Goal: Information Seeking & Learning: Learn about a topic

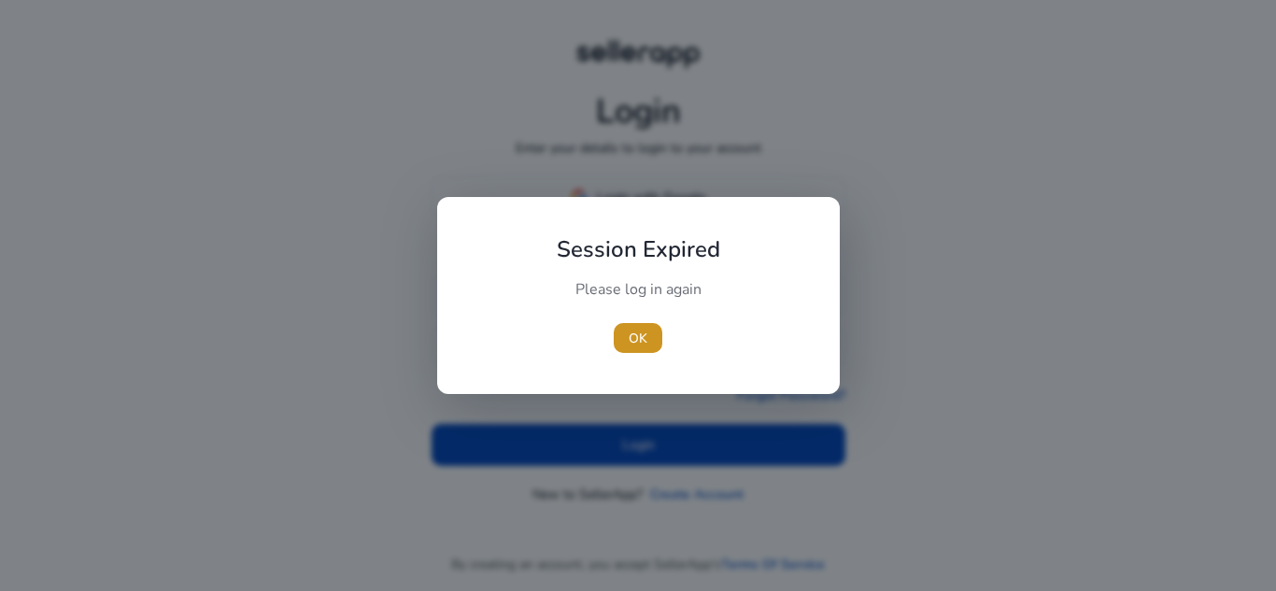
click at [654, 337] on span "button" at bounding box center [638, 338] width 49 height 45
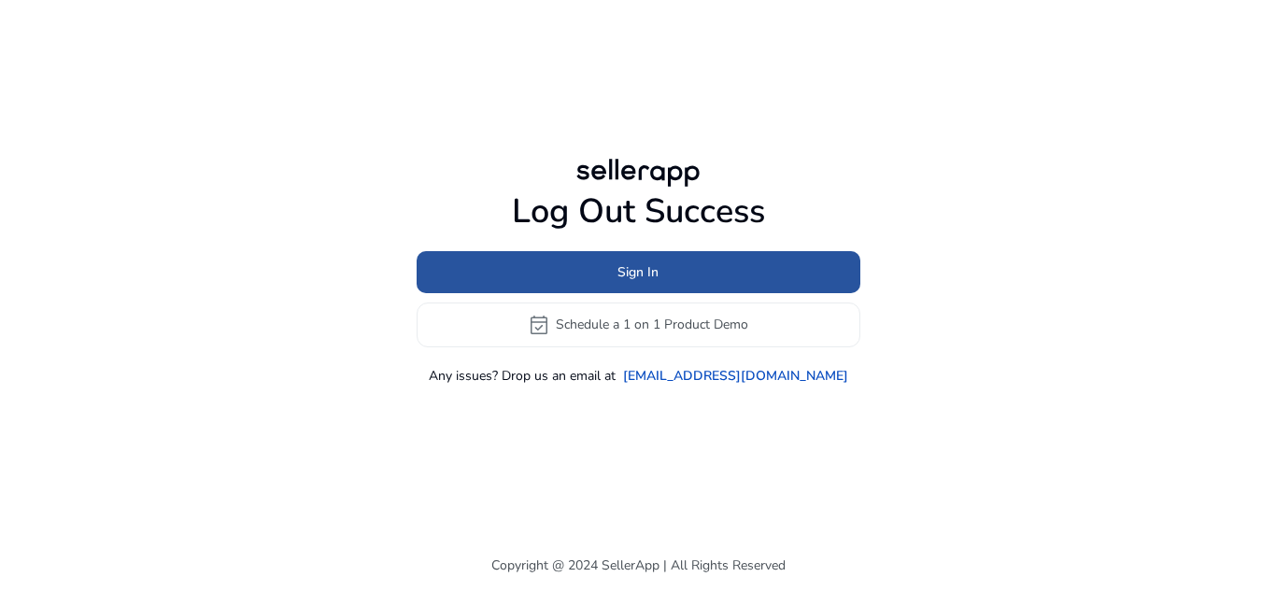
click at [735, 263] on span at bounding box center [639, 271] width 444 height 45
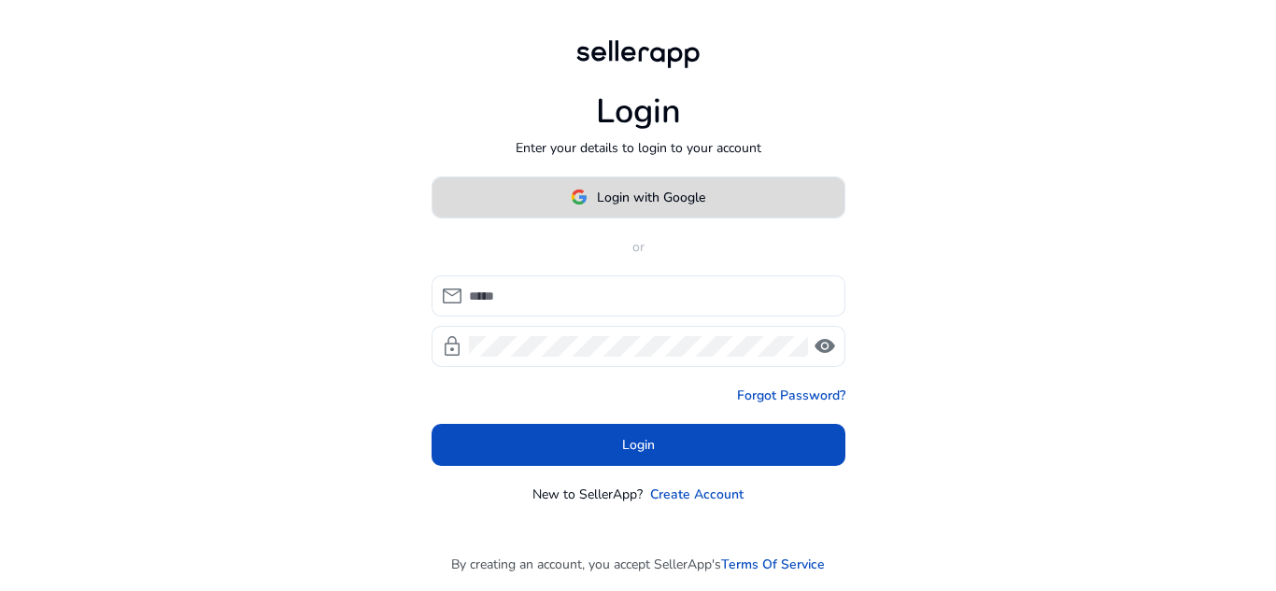
click at [695, 181] on span at bounding box center [638, 197] width 412 height 45
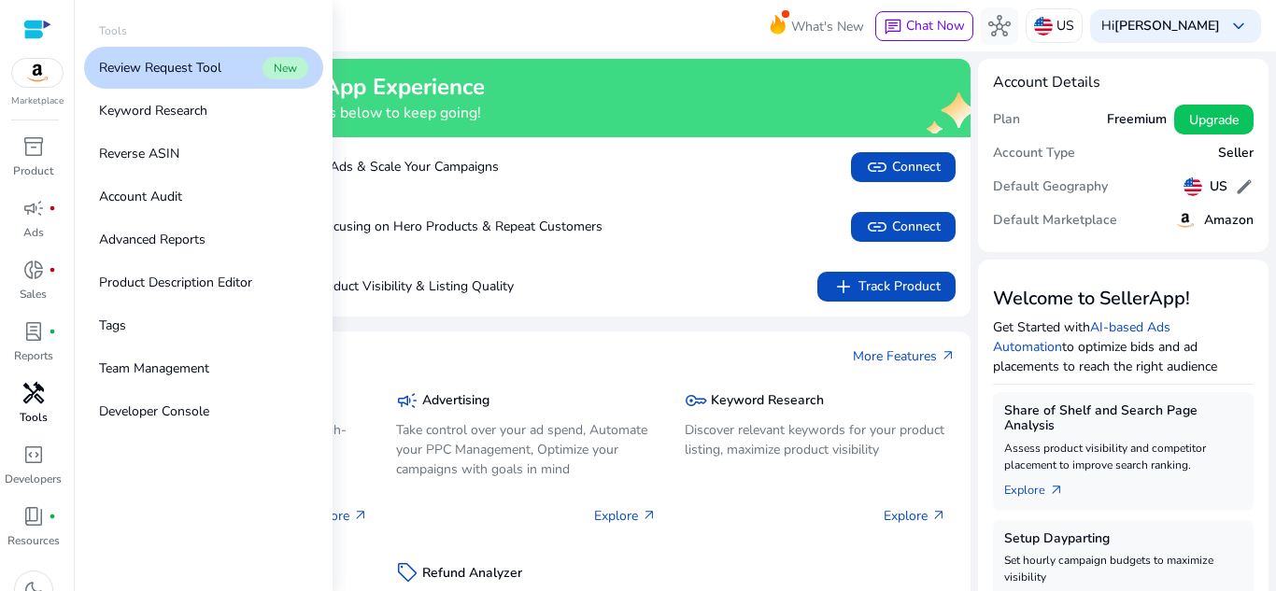
click at [41, 401] on span "handyman" at bounding box center [33, 393] width 22 height 22
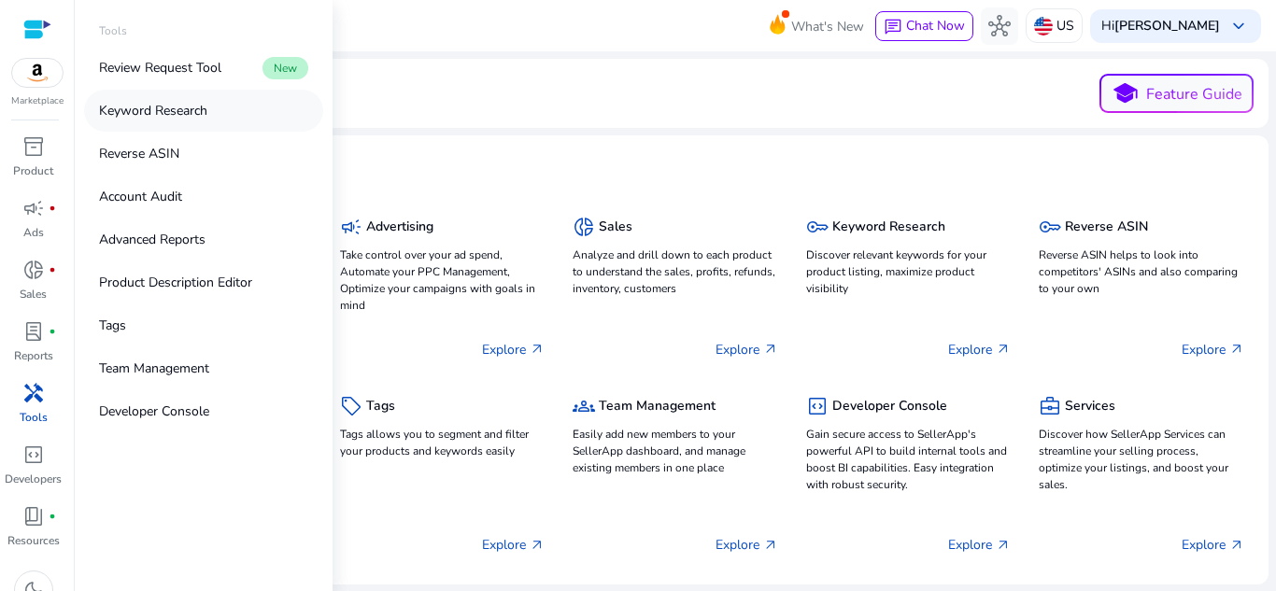
click at [100, 108] on p "Keyword Research" at bounding box center [153, 111] width 108 height 20
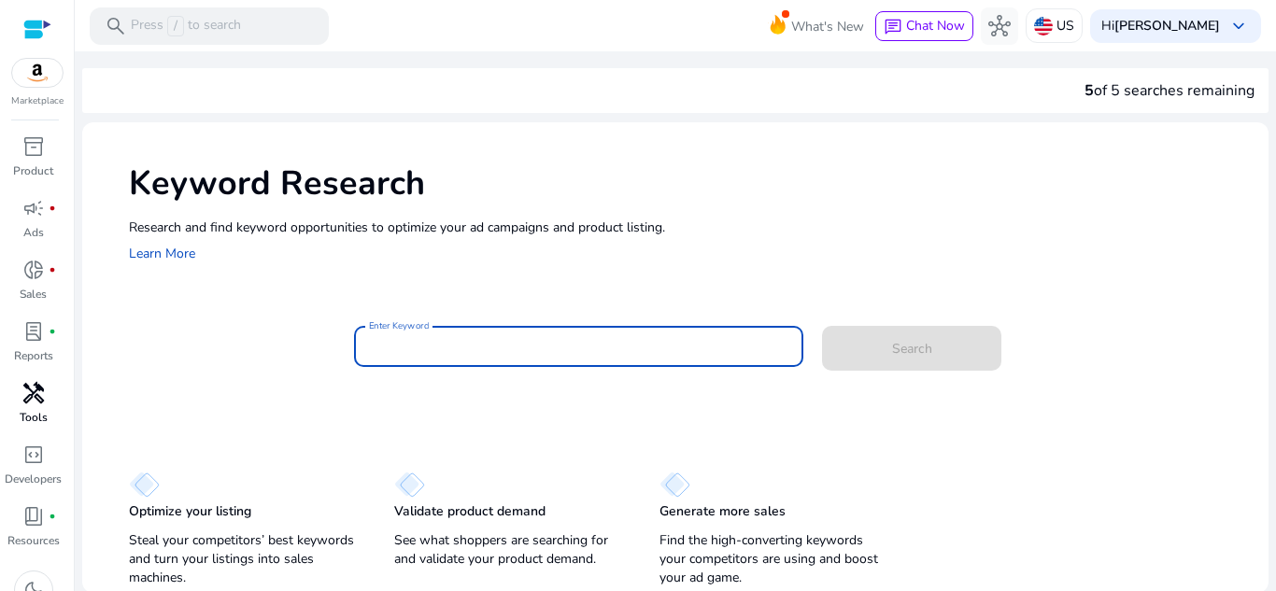
click at [476, 342] on input "Enter Keyword" at bounding box center [579, 346] width 420 height 21
paste input "**********"
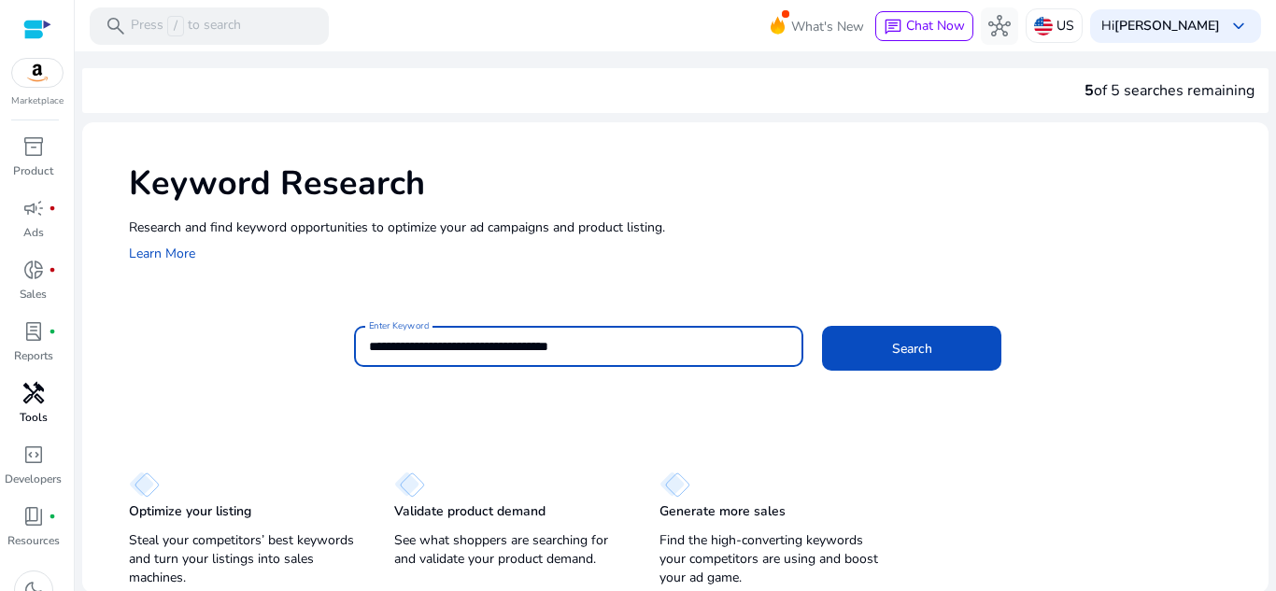
type input "**********"
click at [822, 326] on button "Search" at bounding box center [911, 348] width 179 height 45
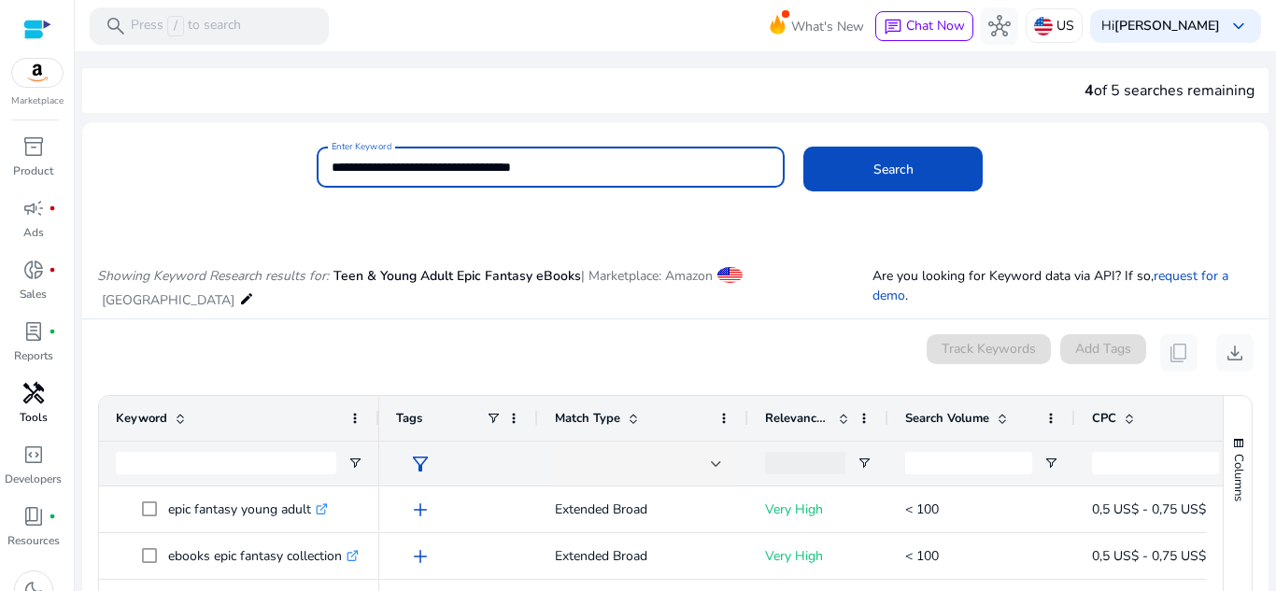
scroll to position [222, 0]
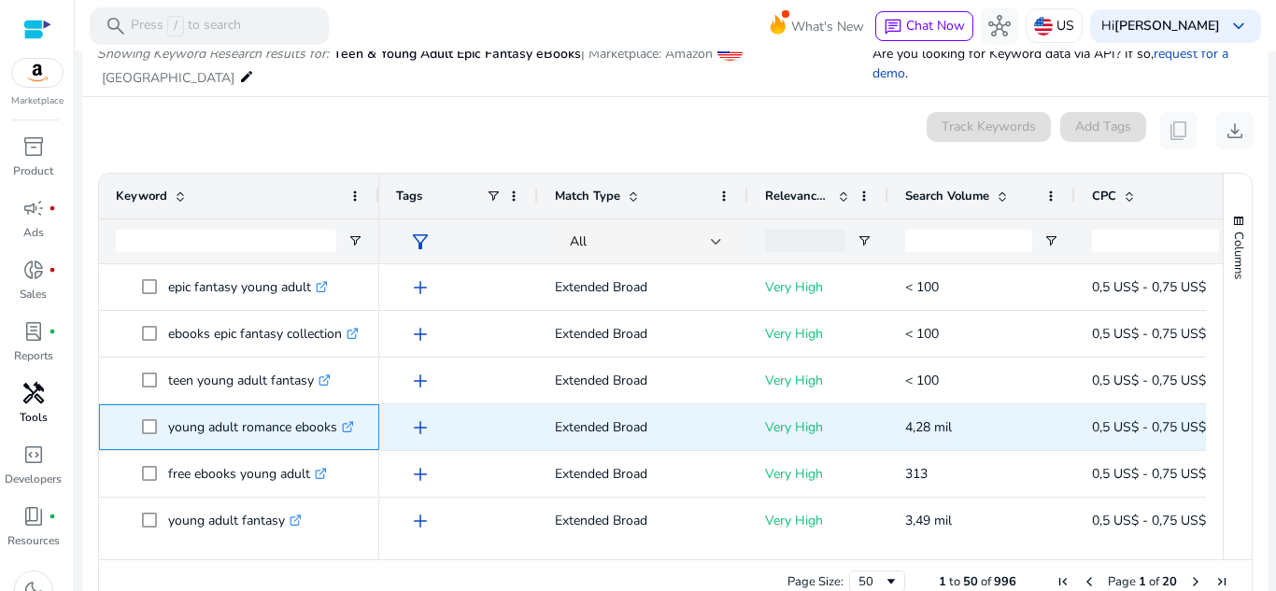
click at [347, 423] on icon at bounding box center [347, 427] width 9 height 9
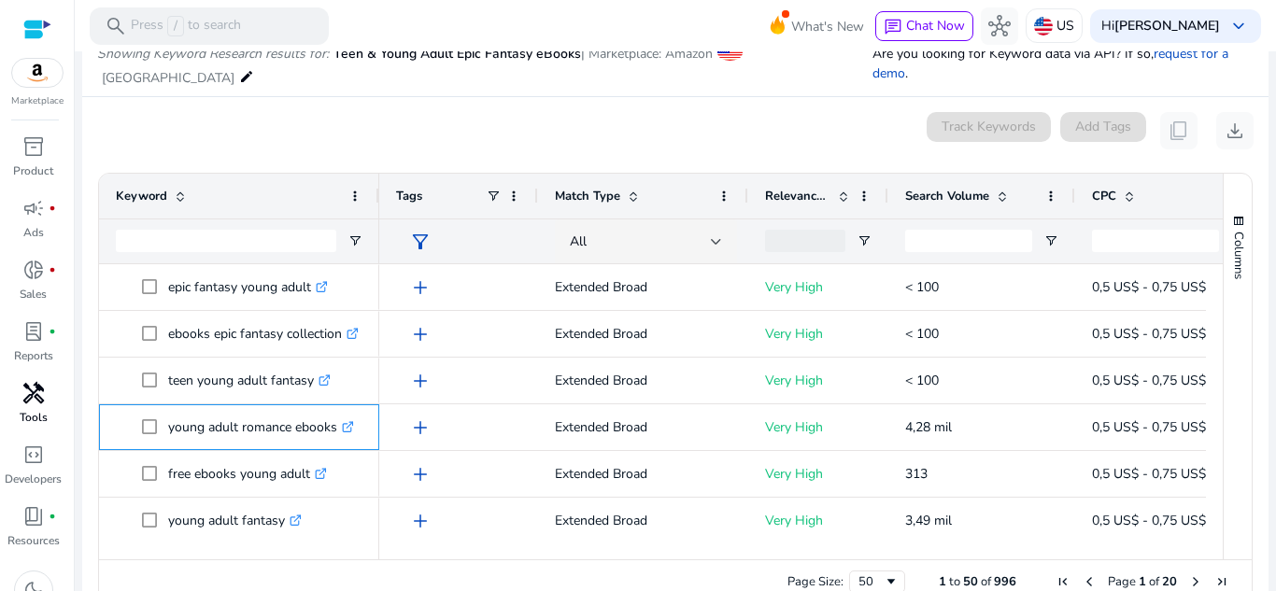
scroll to position [0, 0]
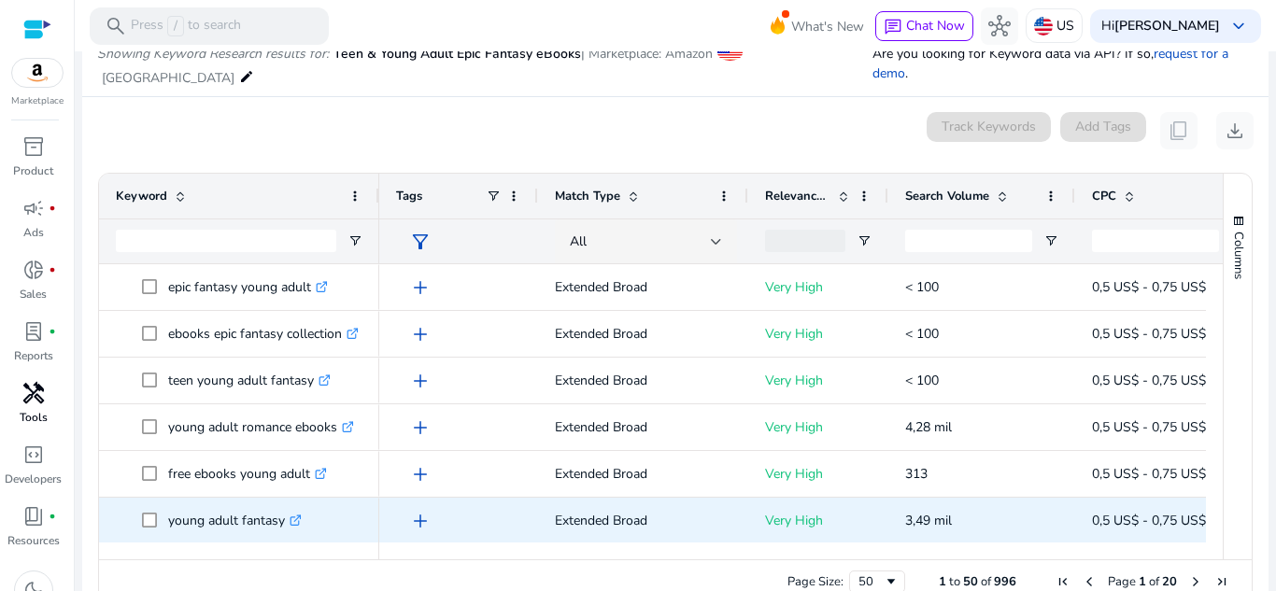
click at [289, 512] on link ".st0{fill:#2c8af8}" at bounding box center [293, 521] width 17 height 18
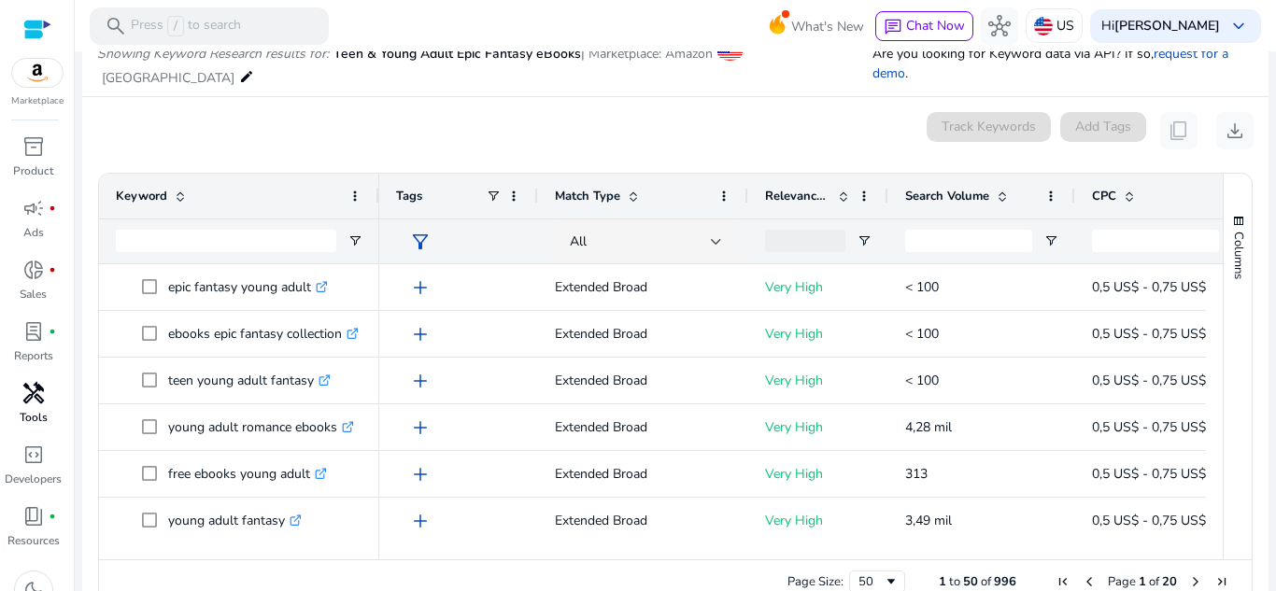
drag, startPoint x: 1205, startPoint y: 265, endPoint x: 1212, endPoint y: 256, distance: 12.0
click at [1212, 264] on div at bounding box center [1214, 403] width 17 height 278
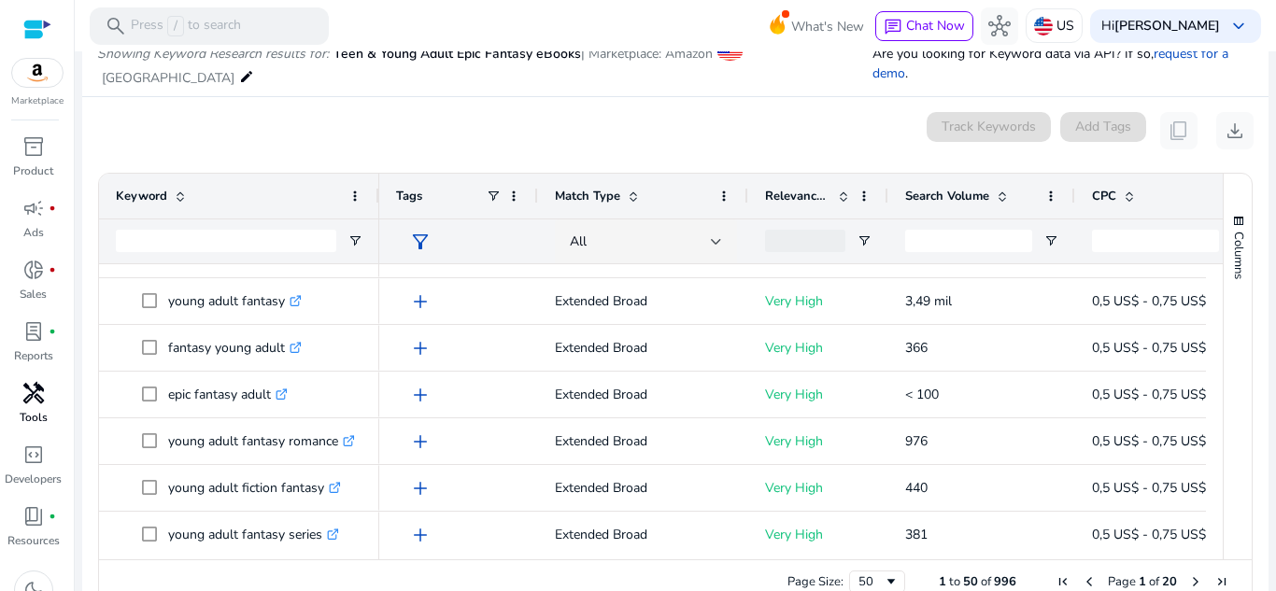
scroll to position [235, 0]
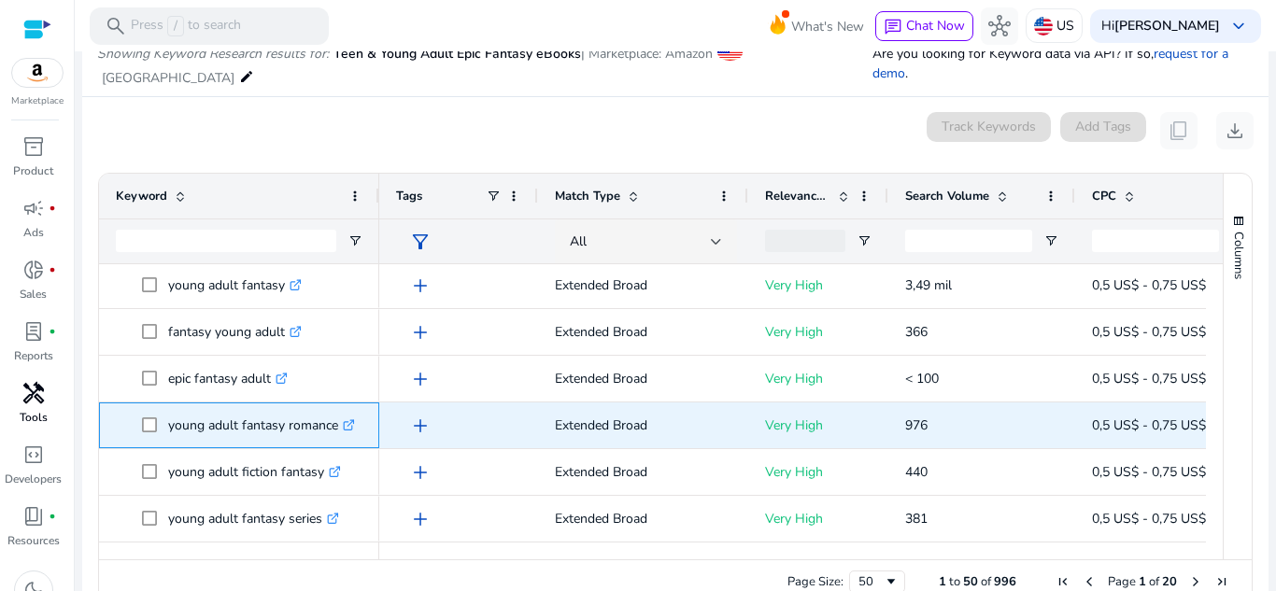
click at [359, 409] on div "young adult fantasy romance .st0{fill:#2c8af8}" at bounding box center [264, 425] width 192 height 38
click at [347, 421] on icon at bounding box center [348, 425] width 9 height 9
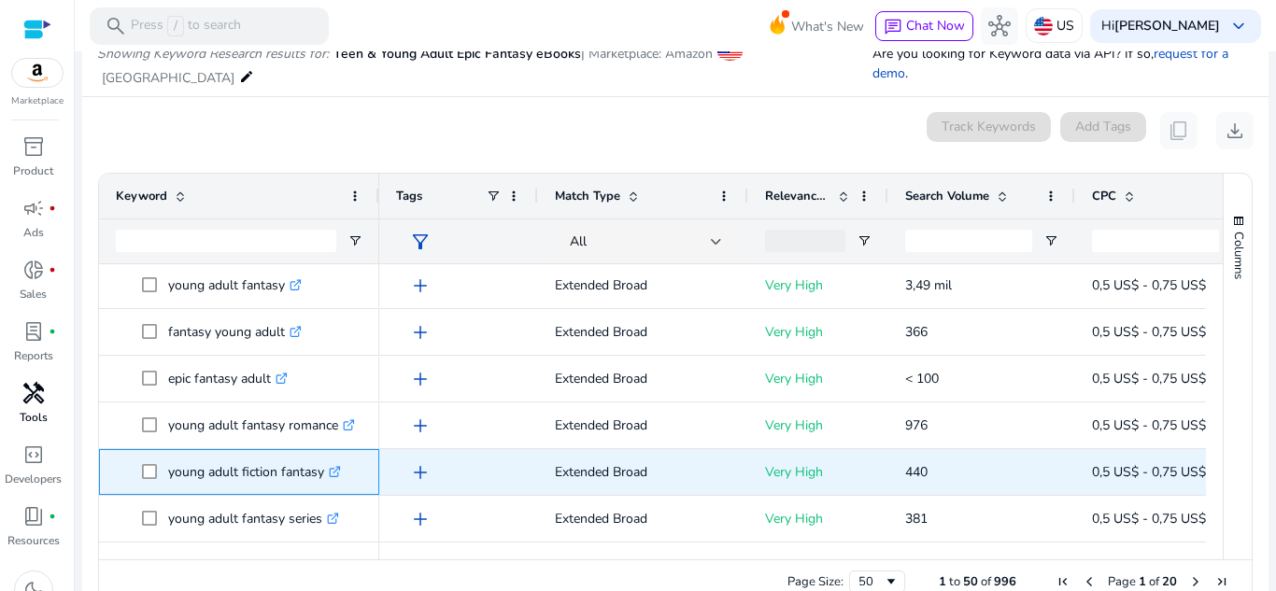
click at [334, 466] on icon ".st0{fill:#2c8af8}" at bounding box center [335, 472] width 12 height 12
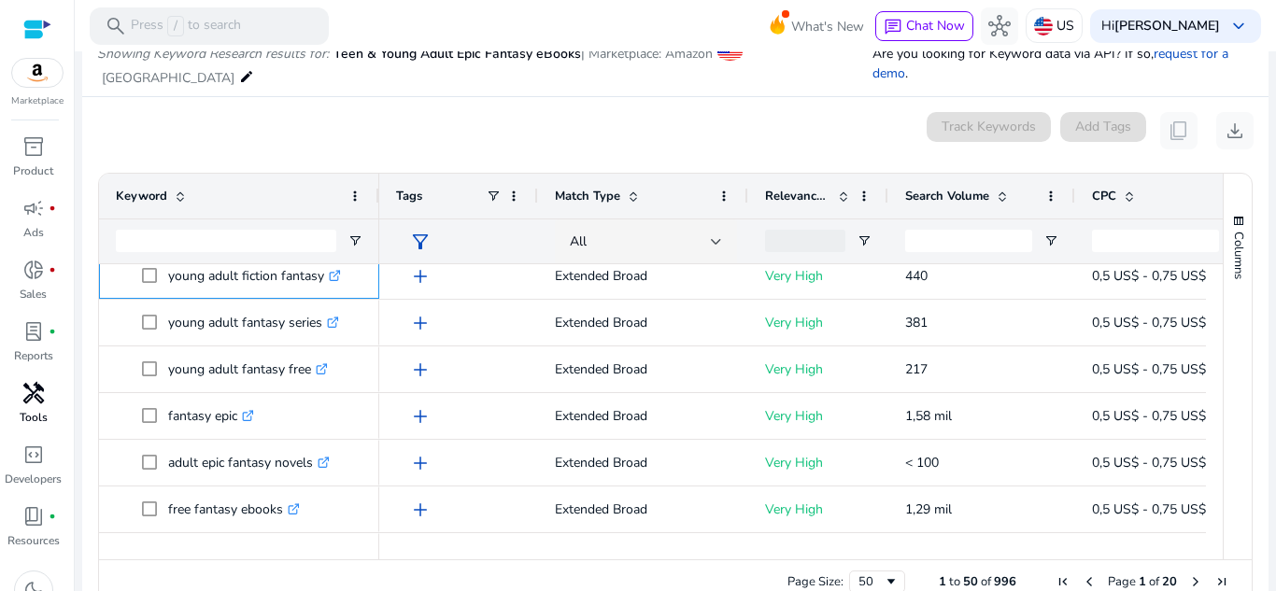
scroll to position [447, 0]
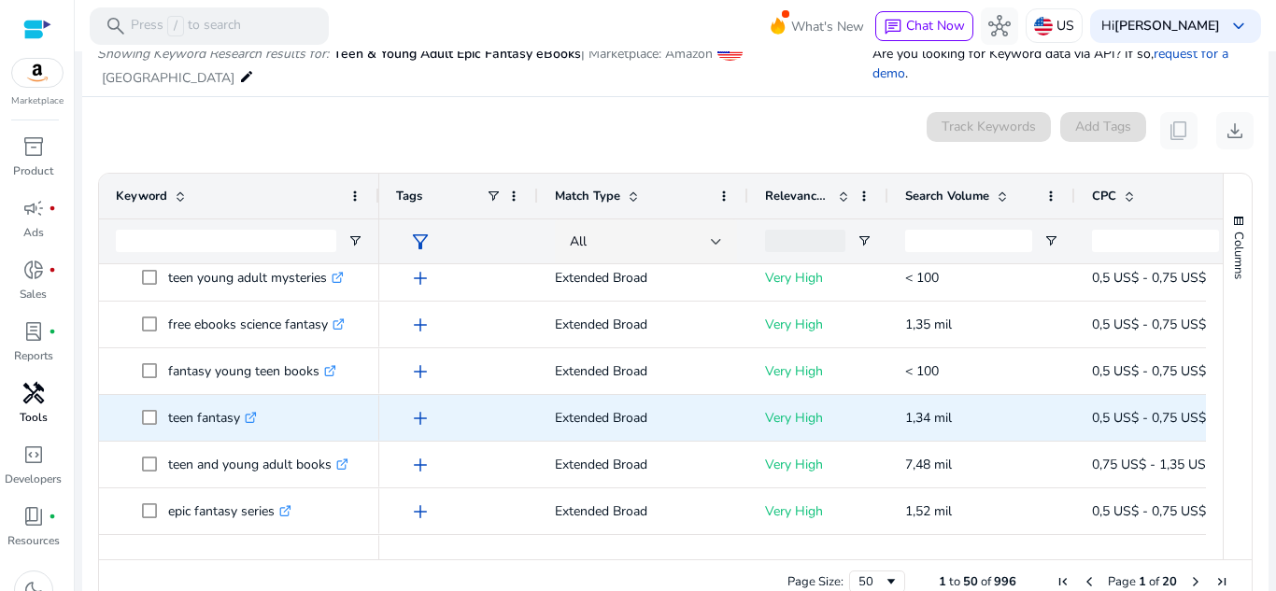
click at [251, 412] on icon ".st0{fill:#2c8af8}" at bounding box center [251, 418] width 12 height 12
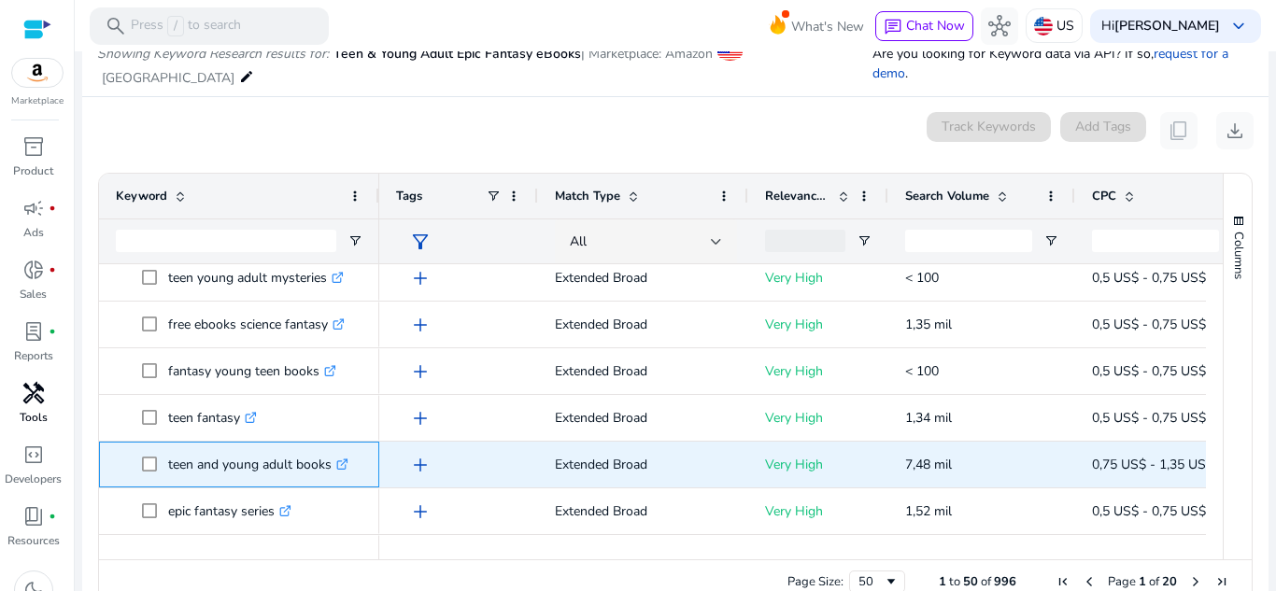
click at [346, 459] on icon ".st0{fill:#2c8af8}" at bounding box center [342, 465] width 12 height 12
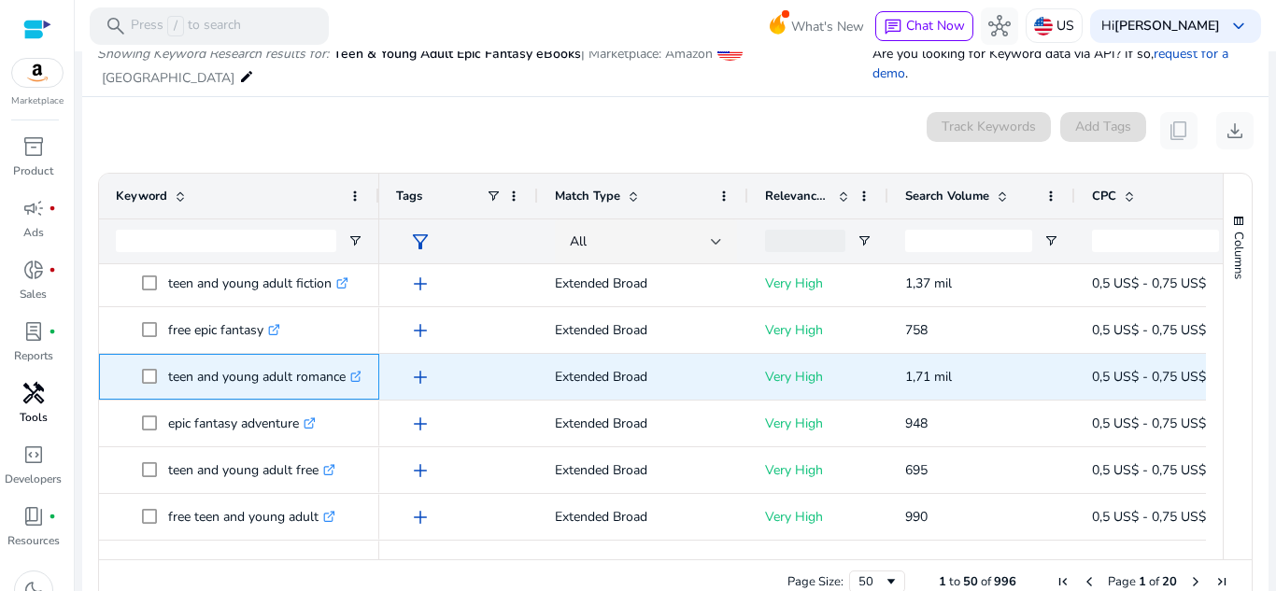
click at [356, 373] on icon at bounding box center [355, 377] width 9 height 9
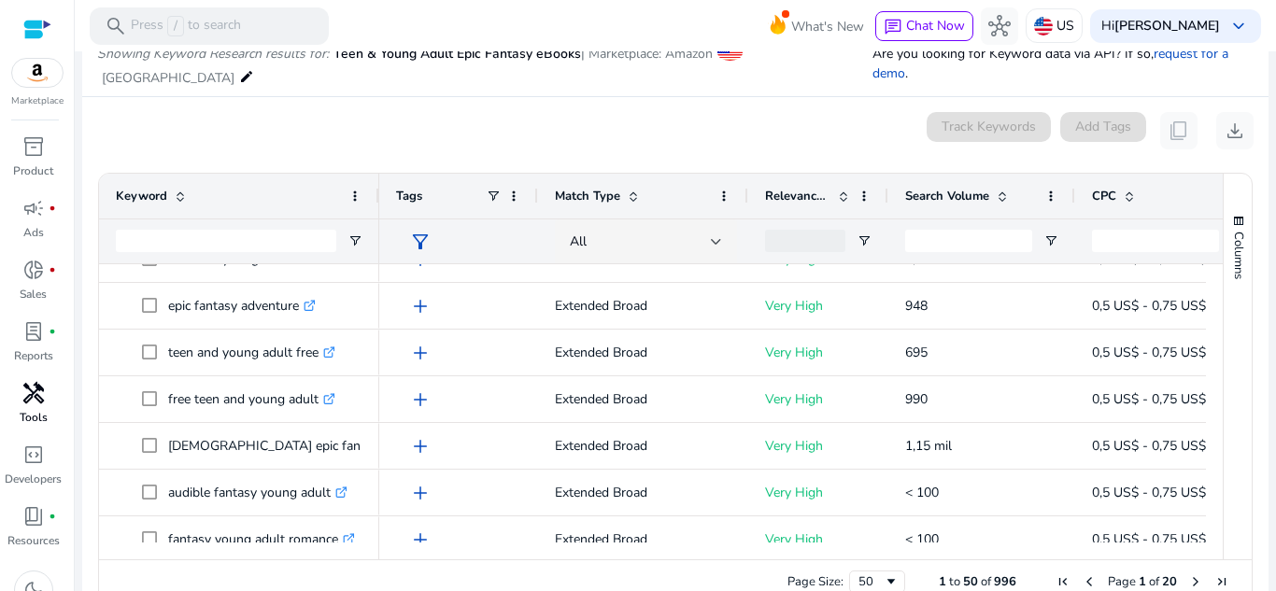
drag, startPoint x: 1215, startPoint y: 426, endPoint x: 1209, endPoint y: 444, distance: 18.6
click at [1209, 444] on div "Keyword Tags Match Type 0" at bounding box center [675, 367] width 1153 height 386
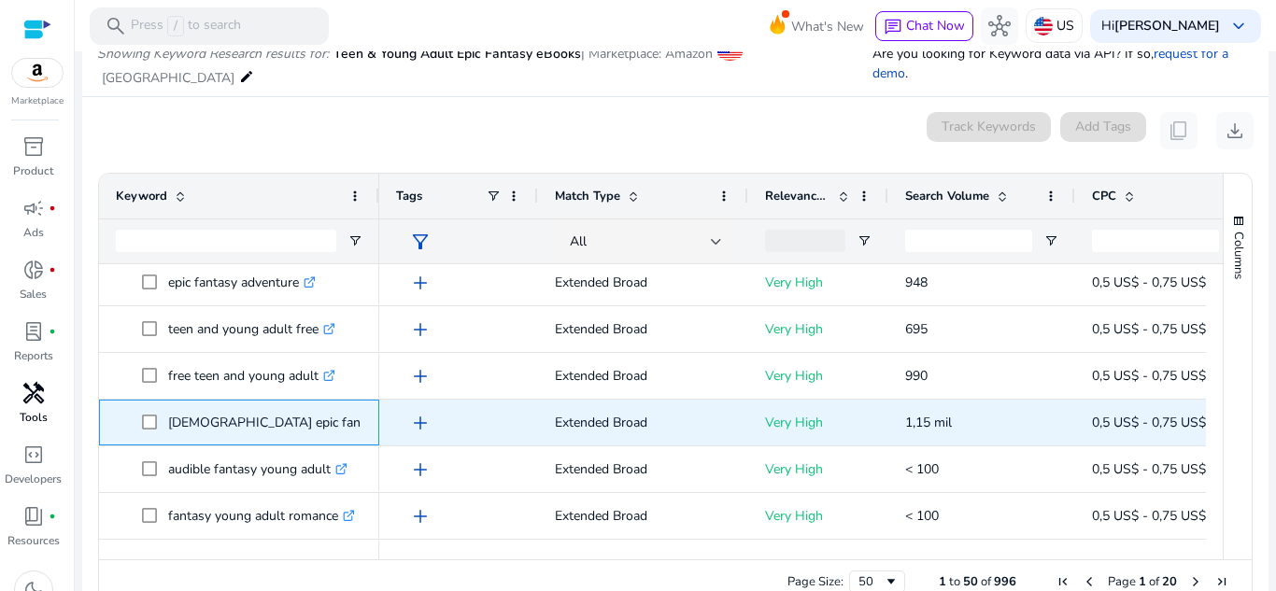
click at [390, 418] on icon at bounding box center [394, 422] width 9 height 9
click at [389, 417] on icon ".st0{fill:#2c8af8}" at bounding box center [395, 423] width 12 height 12
click at [390, 418] on icon at bounding box center [394, 422] width 9 height 9
